Goal: Transaction & Acquisition: Purchase product/service

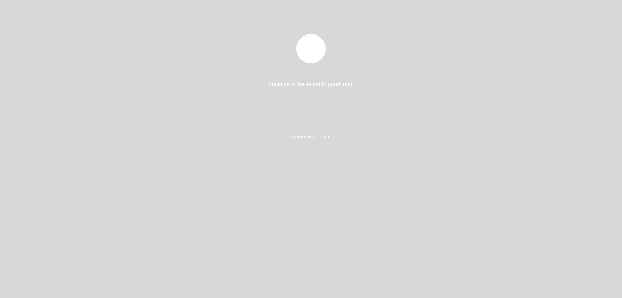
select select "es"
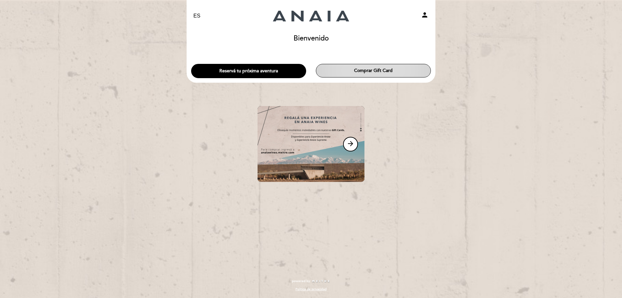
click at [348, 69] on button "Comprar Gift Card" at bounding box center [373, 71] width 115 height 14
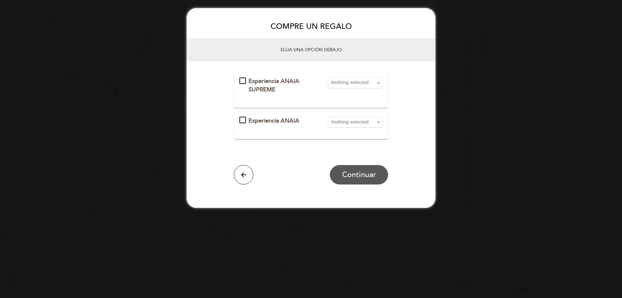
click at [241, 118] on div "Experiencia ANAIA" at bounding box center [279, 121] width 81 height 8
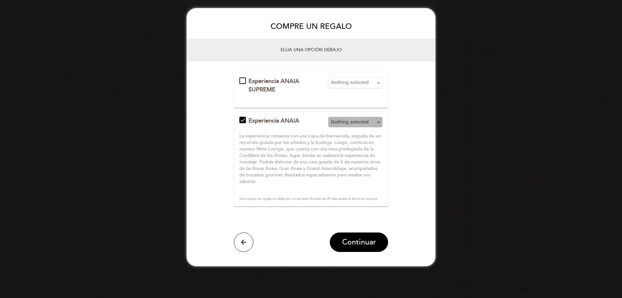
click at [350, 127] on button "Nothing selected" at bounding box center [355, 122] width 54 height 11
click at [354, 143] on link "1 persona" at bounding box center [355, 142] width 54 height 8
click at [363, 147] on p "La experiencia comienza con una copa de bienvenida, seguida de un recorrido gui…" at bounding box center [310, 159] width 143 height 52
click at [371, 243] on span "Continuar" at bounding box center [359, 241] width 34 height 9
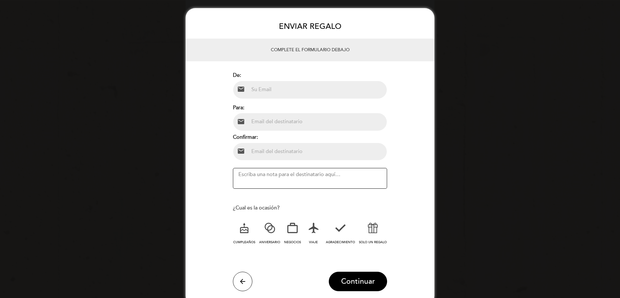
click at [295, 92] on input "email" at bounding box center [318, 89] width 138 height 17
click at [295, 123] on input "email" at bounding box center [318, 121] width 138 height 17
click at [296, 146] on input "email" at bounding box center [318, 151] width 138 height 17
click at [249, 281] on button "arrow_back" at bounding box center [242, 281] width 19 height 19
